Goal: Task Accomplishment & Management: Manage account settings

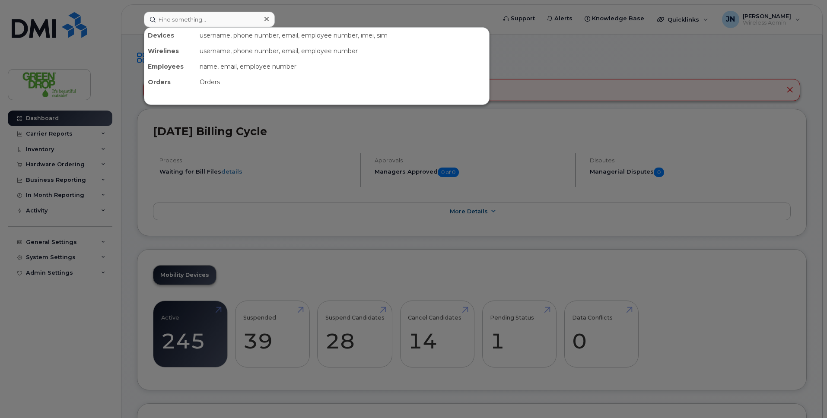
type input "[PHONE_NUMBER]"
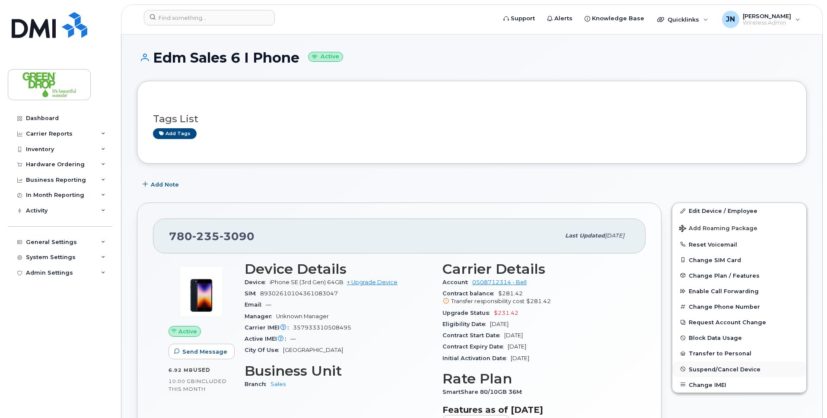
click at [722, 369] on span "Suspend/Cancel Device" at bounding box center [725, 369] width 72 height 6
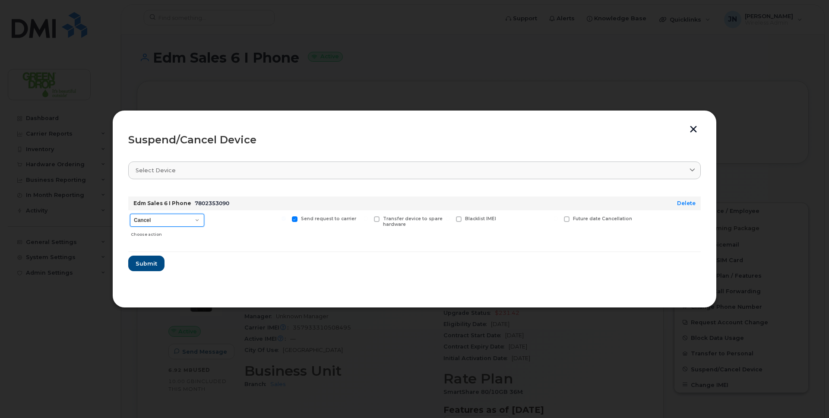
click at [178, 220] on select "Cancel Suspend - Extend Suspension Suspend - Reduced Rate Suspend - Full Rate S…" at bounding box center [167, 220] width 74 height 13
select select "[object Object]"
click at [130, 214] on select "Cancel Suspend - Extend Suspension Suspend - Reduced Rate Suspend - Full Rate S…" at bounding box center [167, 220] width 74 height 13
click at [149, 262] on span "Submit" at bounding box center [146, 264] width 22 height 8
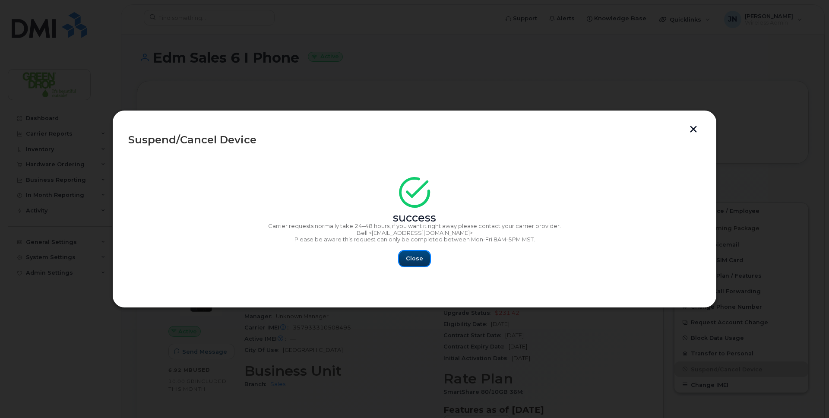
click at [415, 255] on span "Close" at bounding box center [414, 258] width 17 height 8
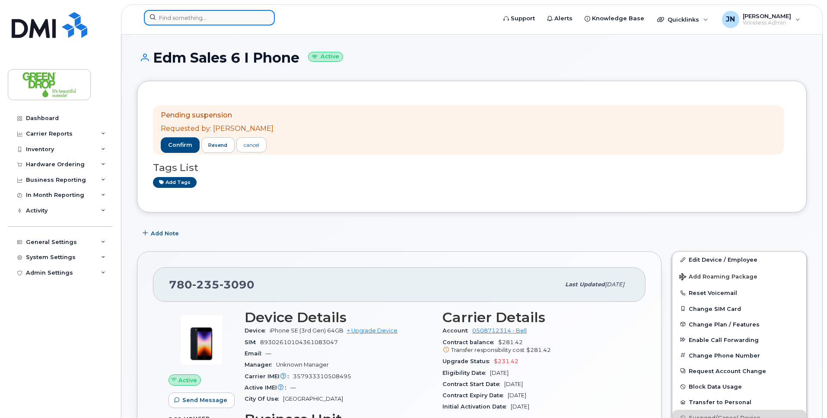
click at [222, 14] on input at bounding box center [209, 18] width 131 height 16
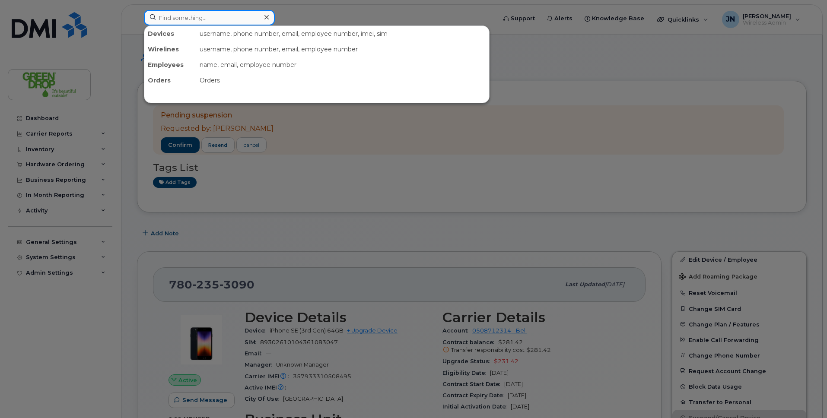
paste input "587-357-1887"
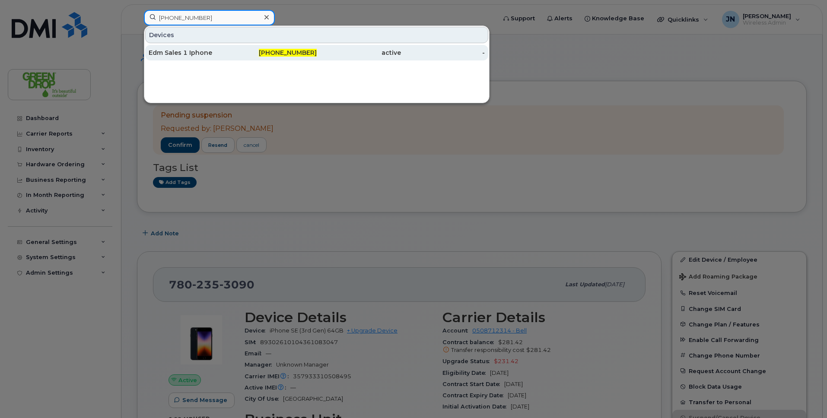
type input "587-357-1887"
click at [216, 51] on div "Edm Sales 1 Iphone" at bounding box center [191, 52] width 84 height 9
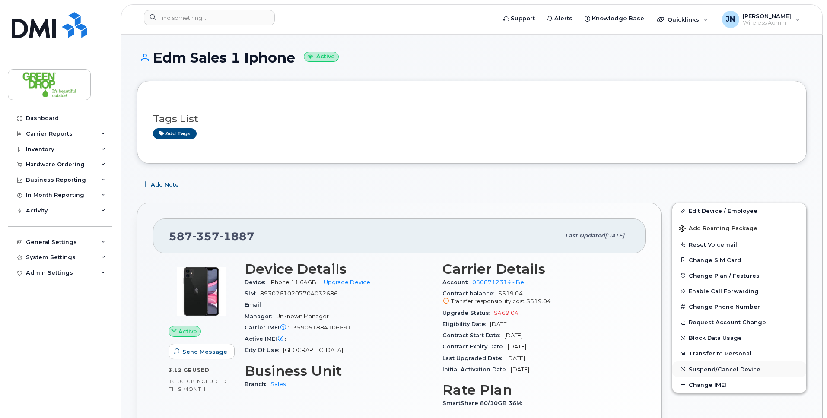
click at [724, 371] on span "Suspend/Cancel Device" at bounding box center [725, 369] width 72 height 6
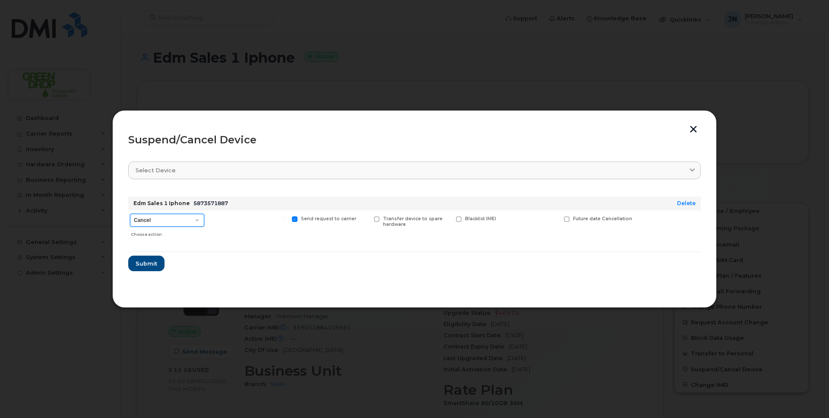
click at [196, 222] on select "Cancel Suspend - Extend Suspension Suspend - Reduced Rate Suspend - Full Rate S…" at bounding box center [167, 220] width 74 height 13
select select "[object Object]"
click at [130, 214] on select "Cancel Suspend - Extend Suspension Suspend - Reduced Rate Suspend - Full Rate S…" at bounding box center [167, 220] width 74 height 13
click at [147, 264] on span "Submit" at bounding box center [146, 264] width 22 height 8
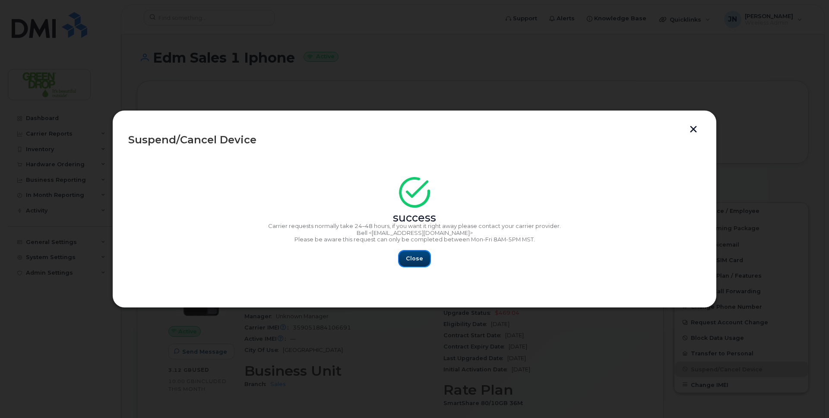
click at [418, 259] on span "Close" at bounding box center [414, 258] width 17 height 8
